Goal: Understand process/instructions: Learn how to perform a task or action

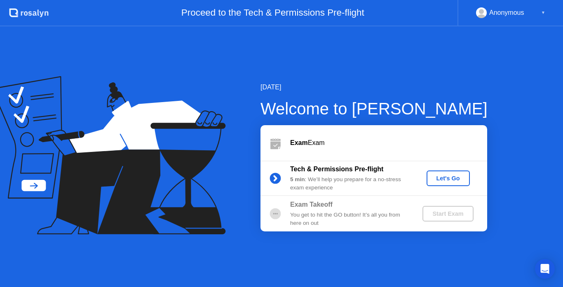
click at [444, 178] on div "Let's Go" at bounding box center [448, 178] width 37 height 7
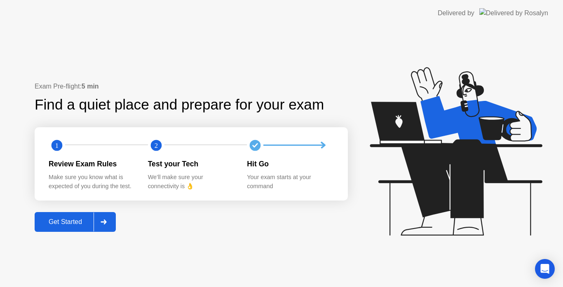
click at [75, 223] on div "Get Started" at bounding box center [65, 221] width 56 height 7
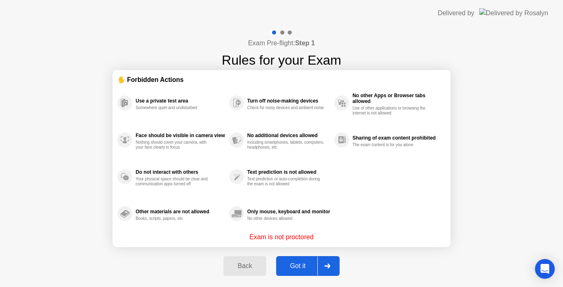
click at [305, 272] on button "Got it" at bounding box center [307, 266] width 63 height 20
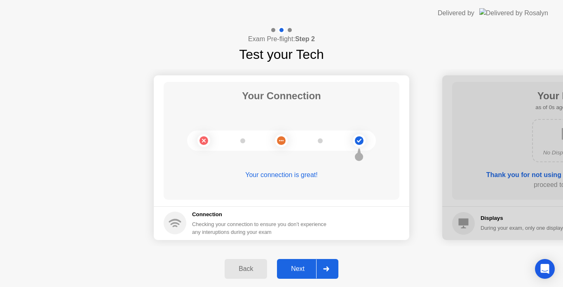
click at [289, 267] on div "Next" at bounding box center [297, 268] width 37 height 7
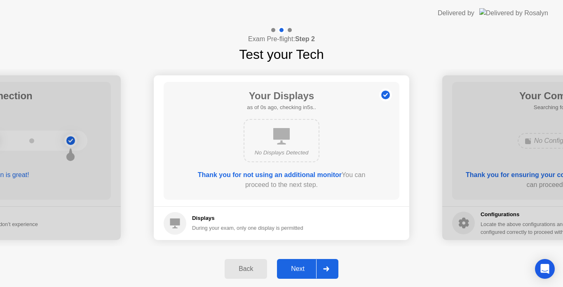
click at [289, 267] on div "Next" at bounding box center [297, 268] width 37 height 7
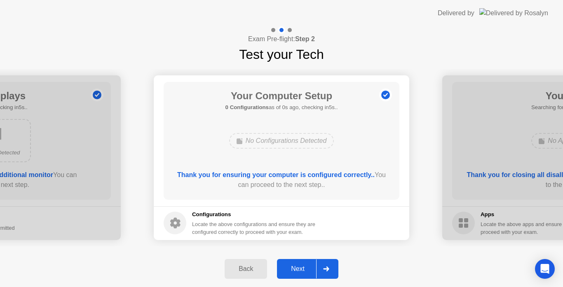
click at [289, 267] on div "Next" at bounding box center [297, 268] width 37 height 7
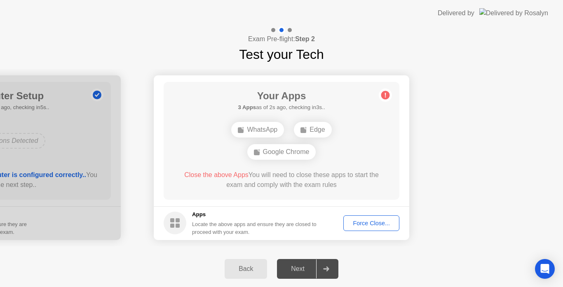
click at [360, 224] on div "Force Close..." at bounding box center [371, 223] width 50 height 7
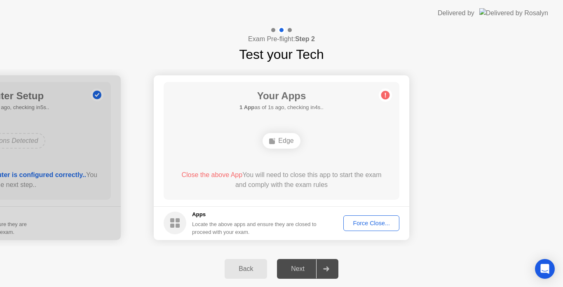
click at [253, 273] on div "Back" at bounding box center [246, 268] width 38 height 7
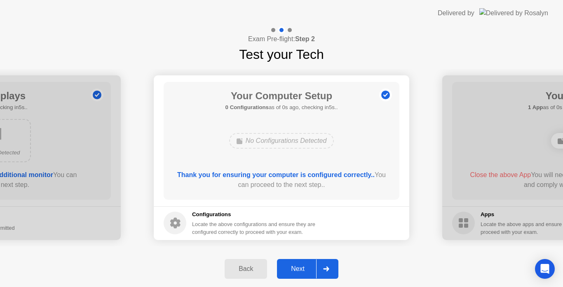
click at [253, 273] on div "Back" at bounding box center [246, 268] width 38 height 7
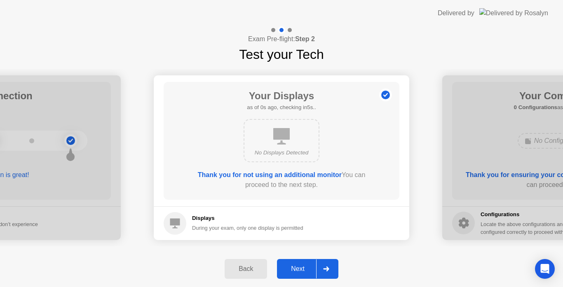
click at [253, 273] on div "Back" at bounding box center [246, 268] width 38 height 7
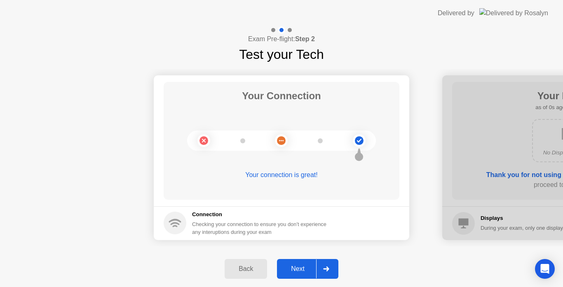
click at [253, 273] on div "Back" at bounding box center [246, 268] width 38 height 7
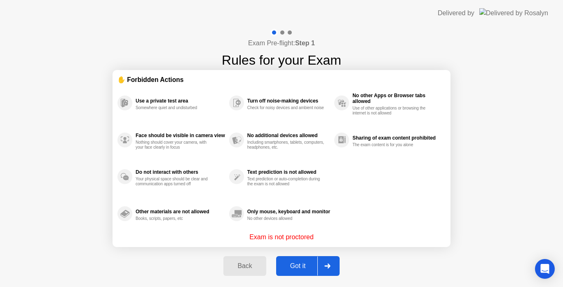
click at [253, 273] on button "Back" at bounding box center [244, 266] width 42 height 20
